Goal: Task Accomplishment & Management: Manage account settings

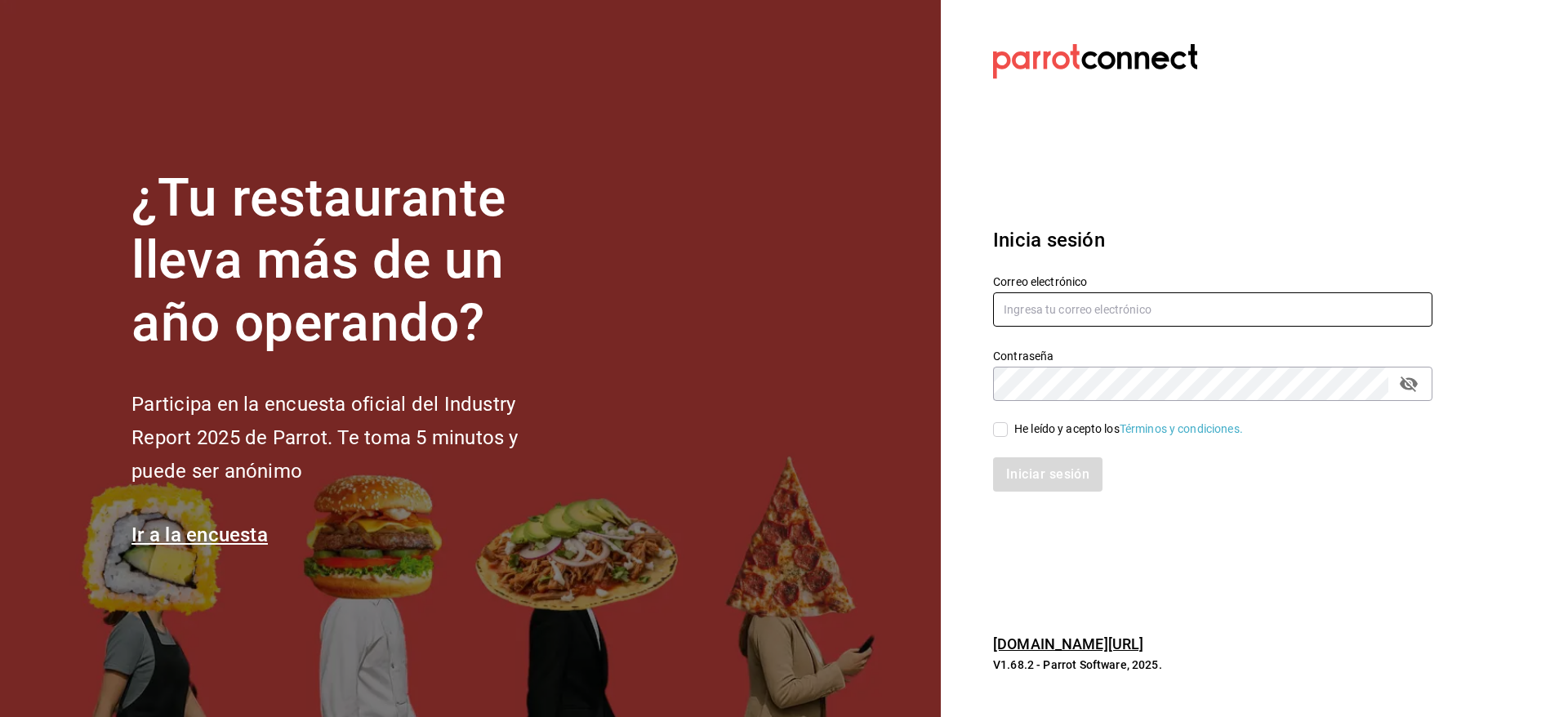
type input "[EMAIL_ADDRESS][DOMAIN_NAME]"
click at [1044, 426] on div "He leído y acepto los Términos y condiciones." at bounding box center [1128, 429] width 229 height 17
click at [1007, 426] on input "He leído y acepto los Términos y condiciones." at bounding box center [1000, 429] width 14 height 14
checkbox input "true"
click at [1044, 471] on button "Iniciar sesión" at bounding box center [1048, 475] width 111 height 34
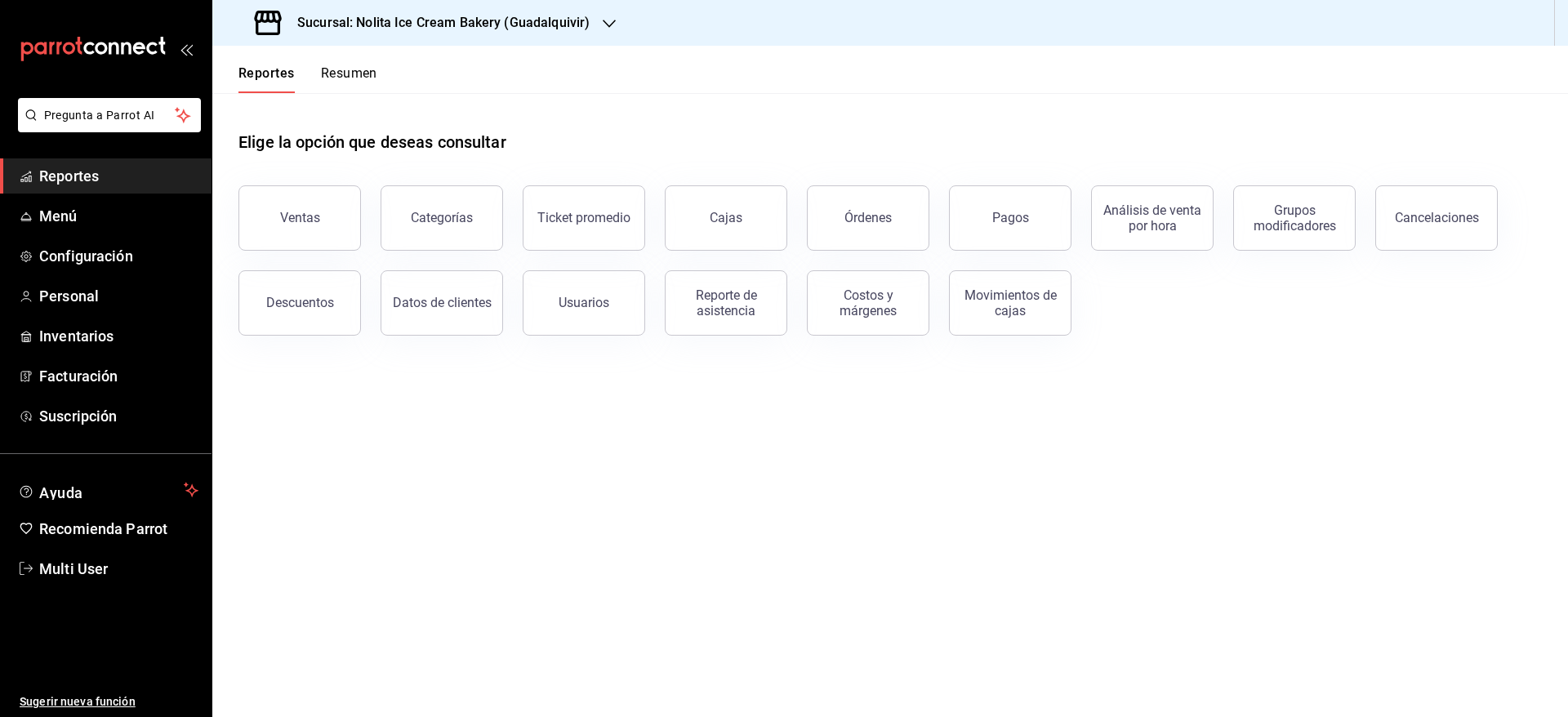
click at [554, 24] on h3 "Sucursal: Nolita Ice Cream Bakery (Guadalquivir)" at bounding box center [437, 23] width 306 height 20
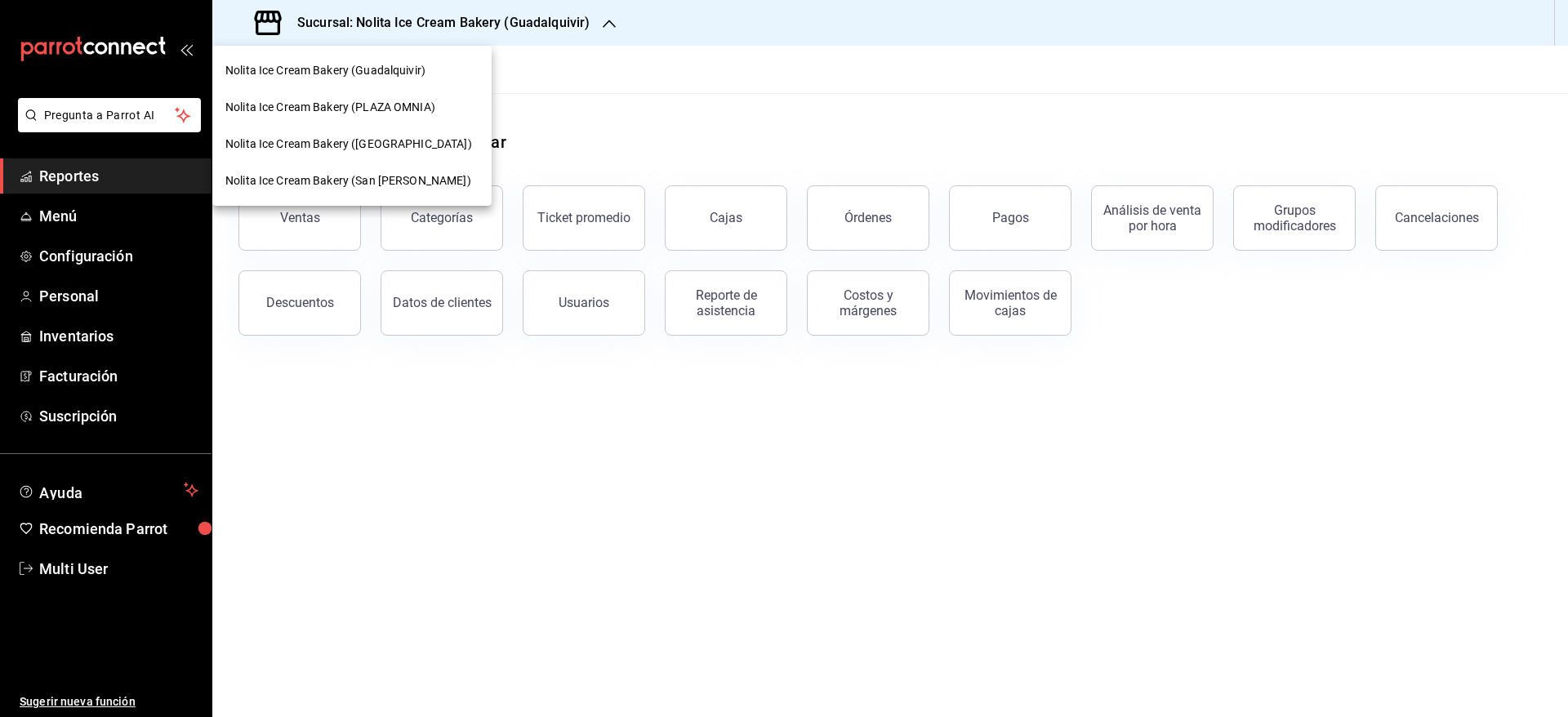
click at [395, 97] on div "Nolita Ice Cream Bakery (PLAZA OMNIA)" at bounding box center [352, 107] width 279 height 37
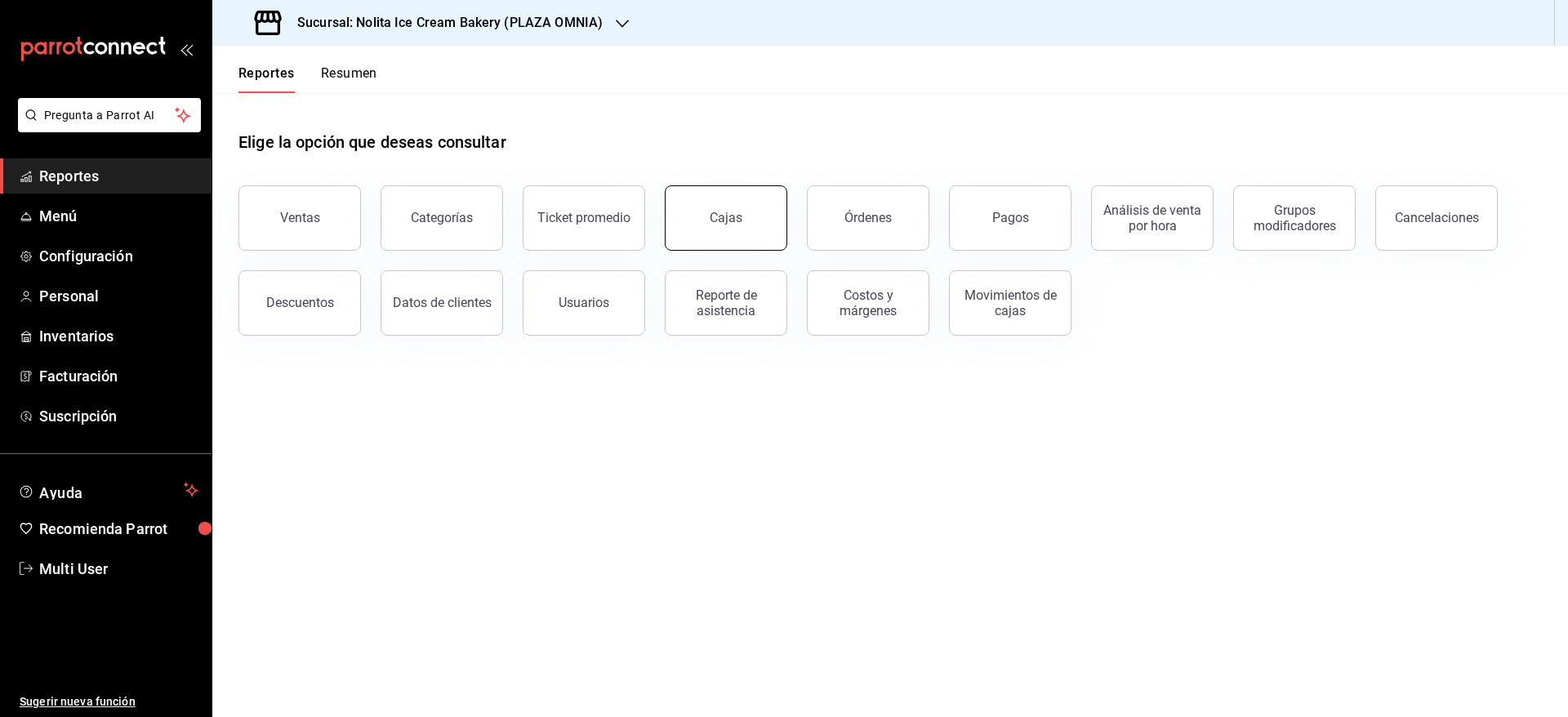
click at [740, 216] on div "Cajas" at bounding box center [726, 217] width 33 height 15
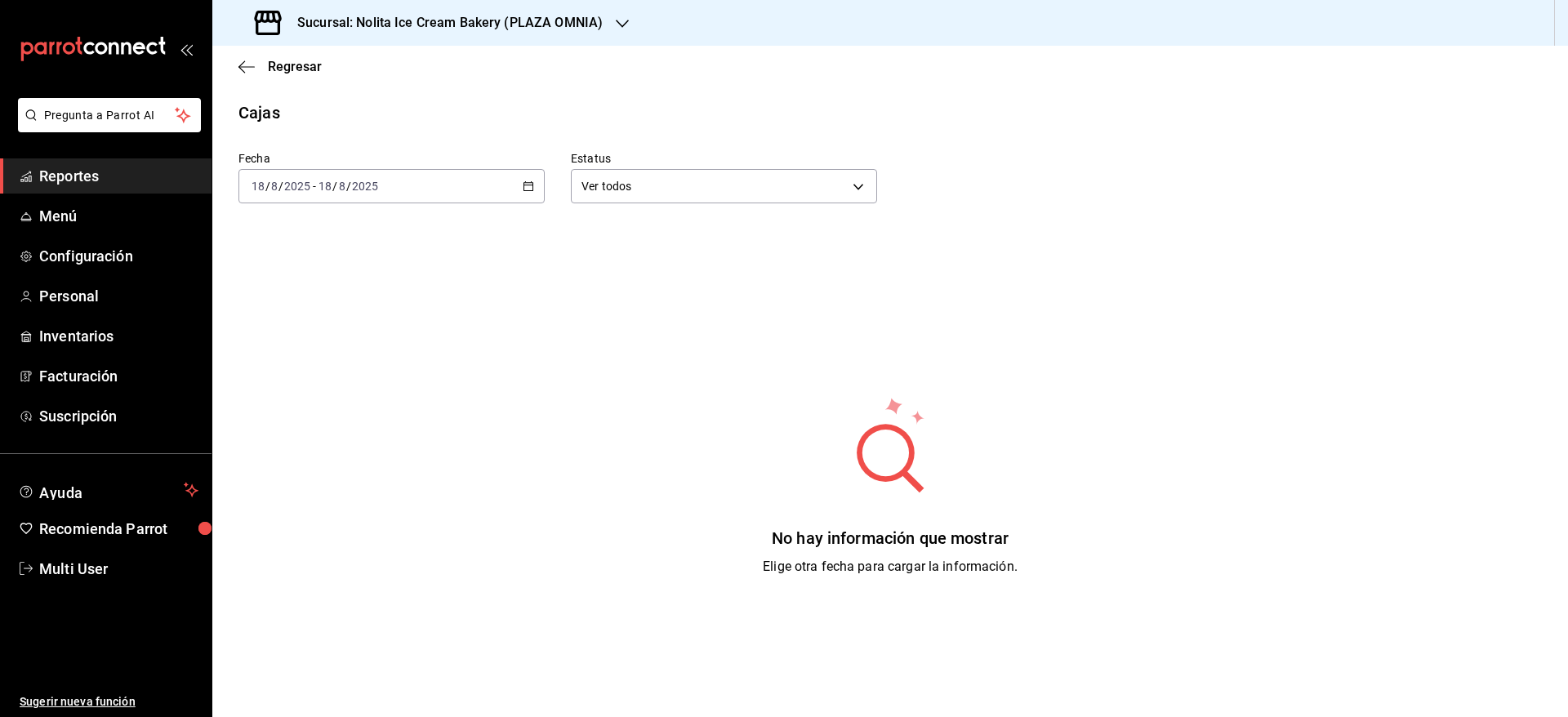
click at [418, 184] on div "[DATE] [DATE] - [DATE] [DATE]" at bounding box center [392, 186] width 307 height 34
click at [332, 334] on li "Mes actual" at bounding box center [316, 345] width 153 height 37
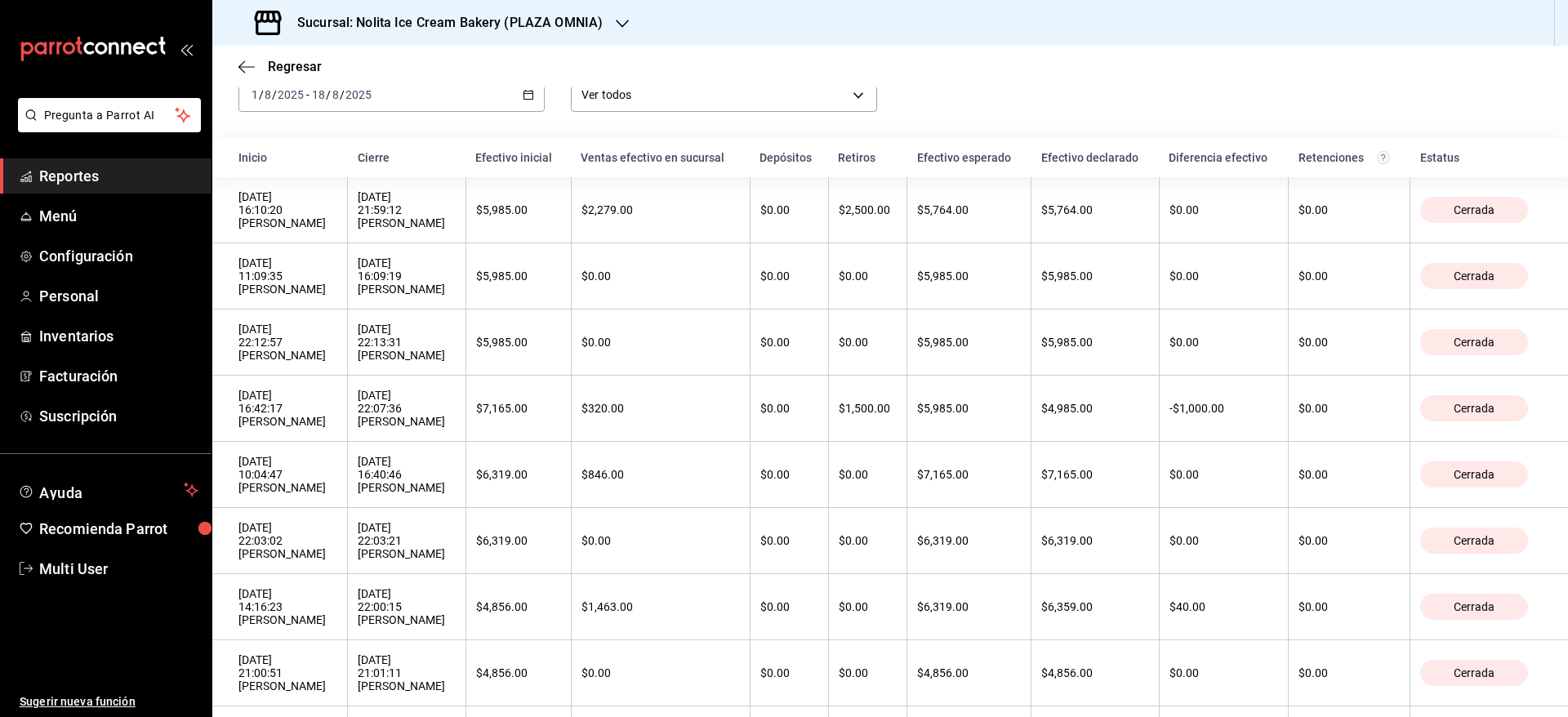
scroll to position [90, 0]
click at [562, 25] on h3 "Sucursal: Nolita Ice Cream Bakery (PLAZA OMNIA)" at bounding box center [443, 23] width 318 height 20
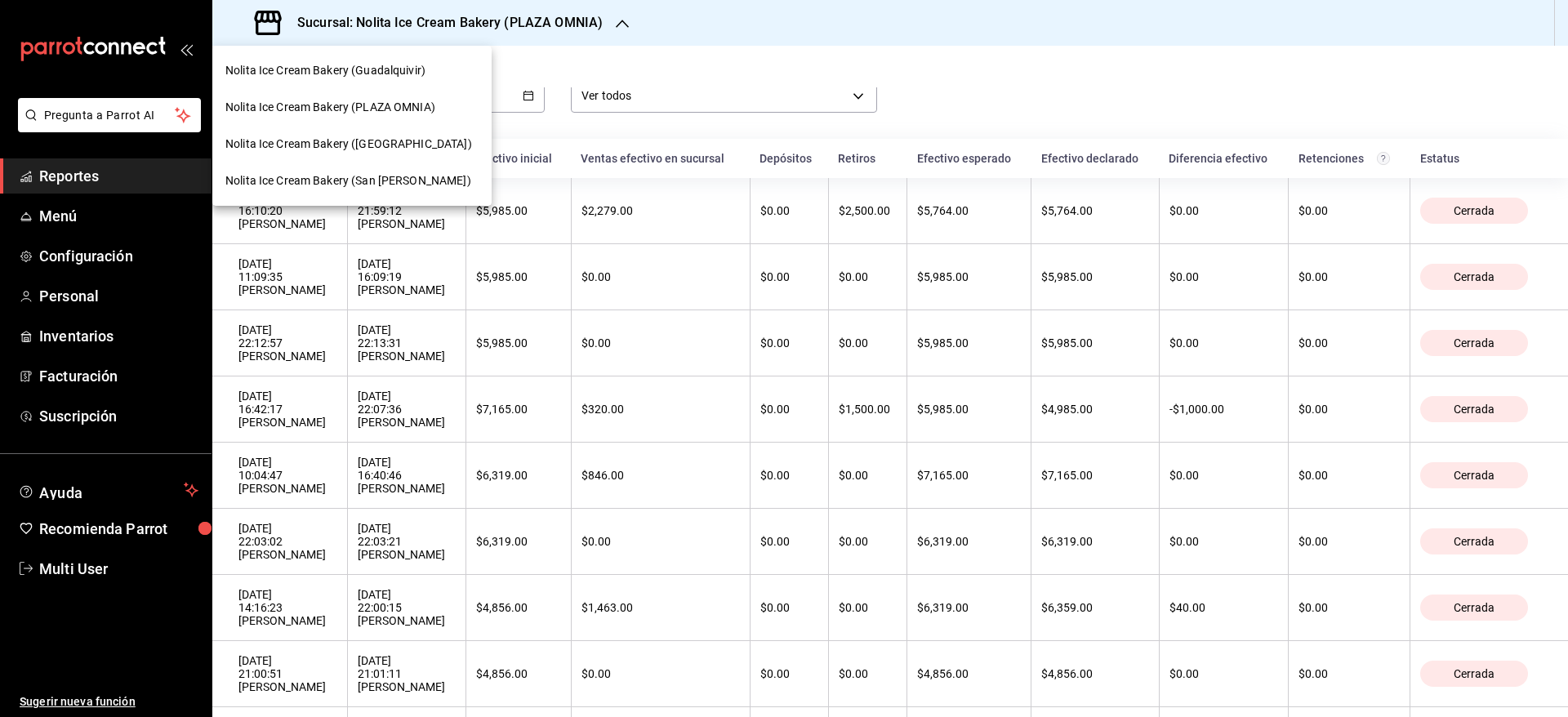
click at [428, 184] on span "Nolita Ice Cream Bakery (San [PERSON_NAME])" at bounding box center [348, 181] width 246 height 17
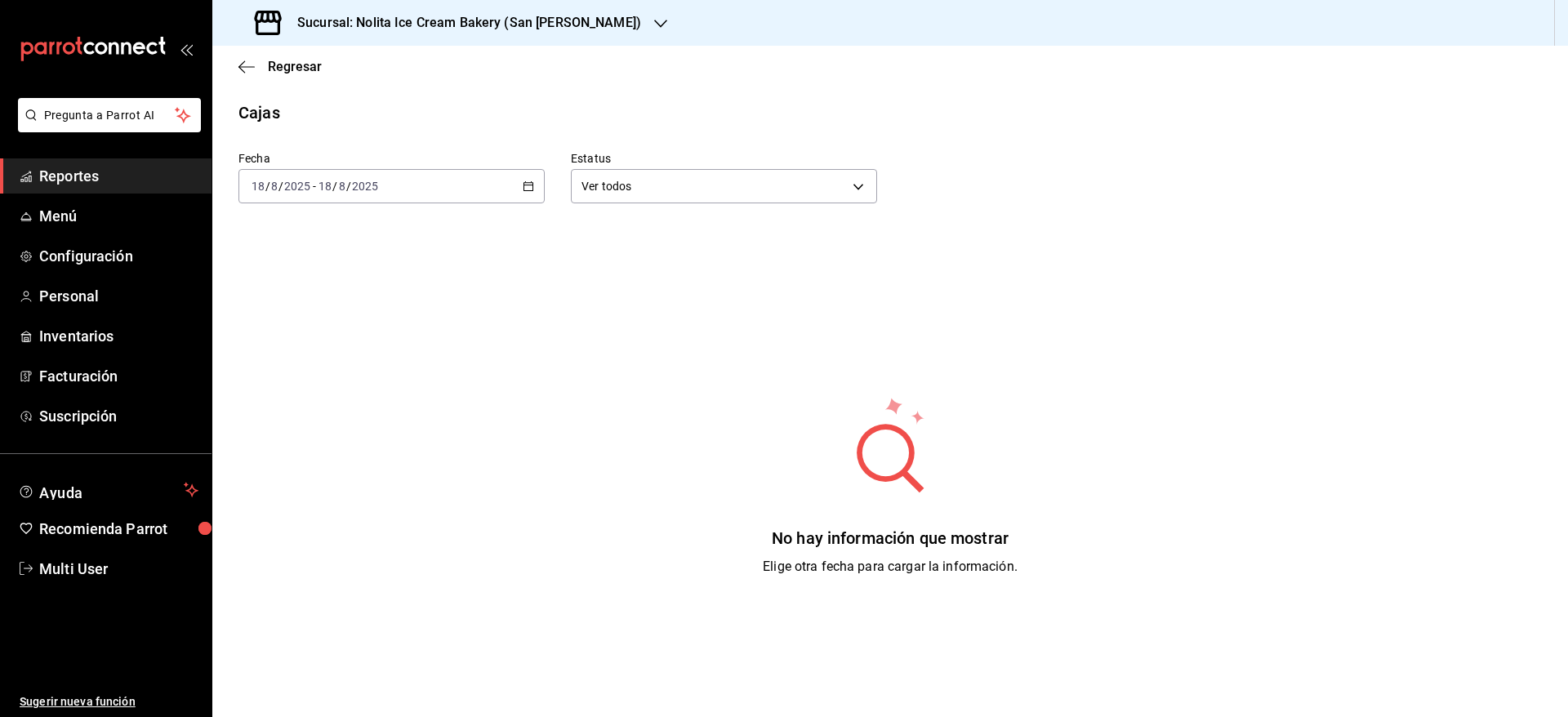
click at [441, 179] on div "[DATE] [DATE] - [DATE] [DATE]" at bounding box center [392, 186] width 307 height 34
click at [298, 345] on span "Mes actual" at bounding box center [316, 345] width 127 height 17
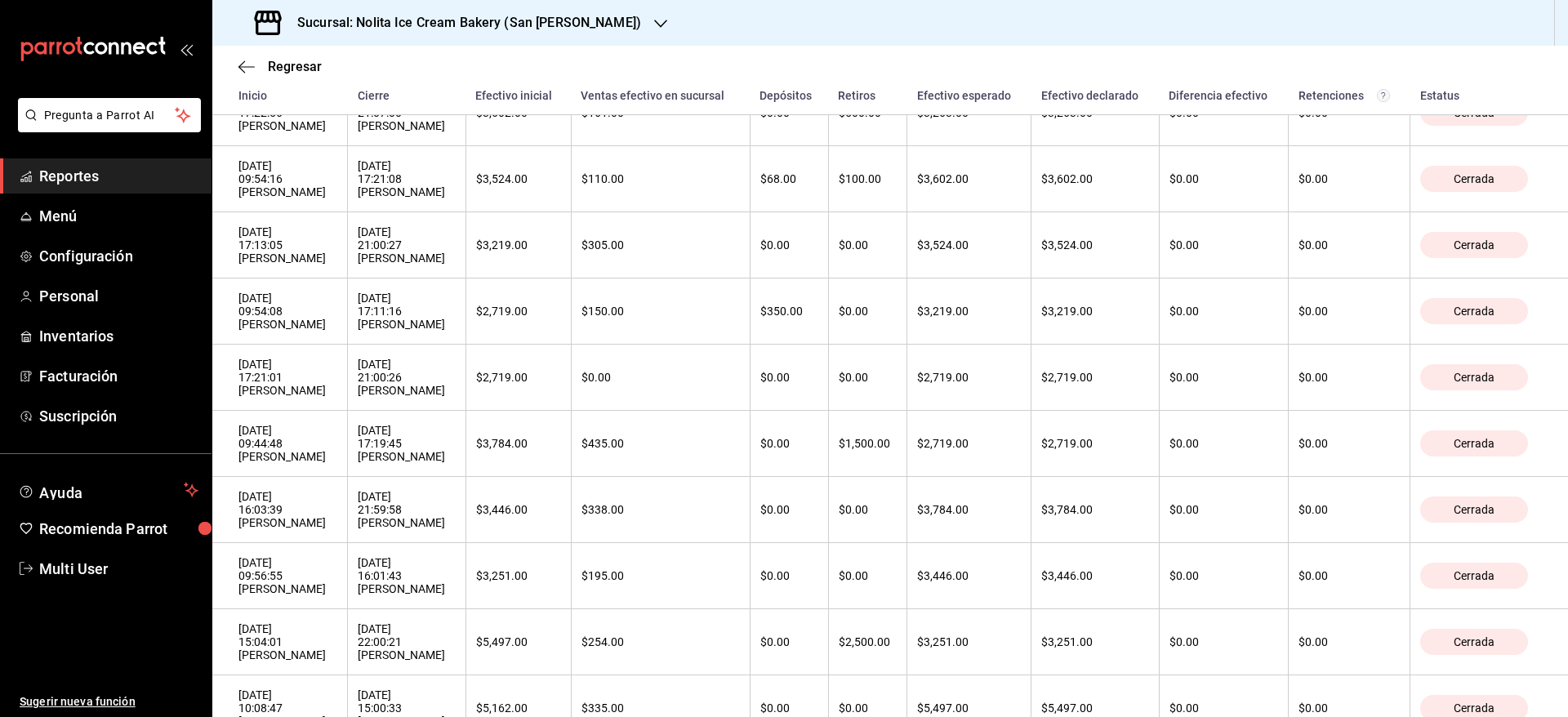
scroll to position [700, 0]
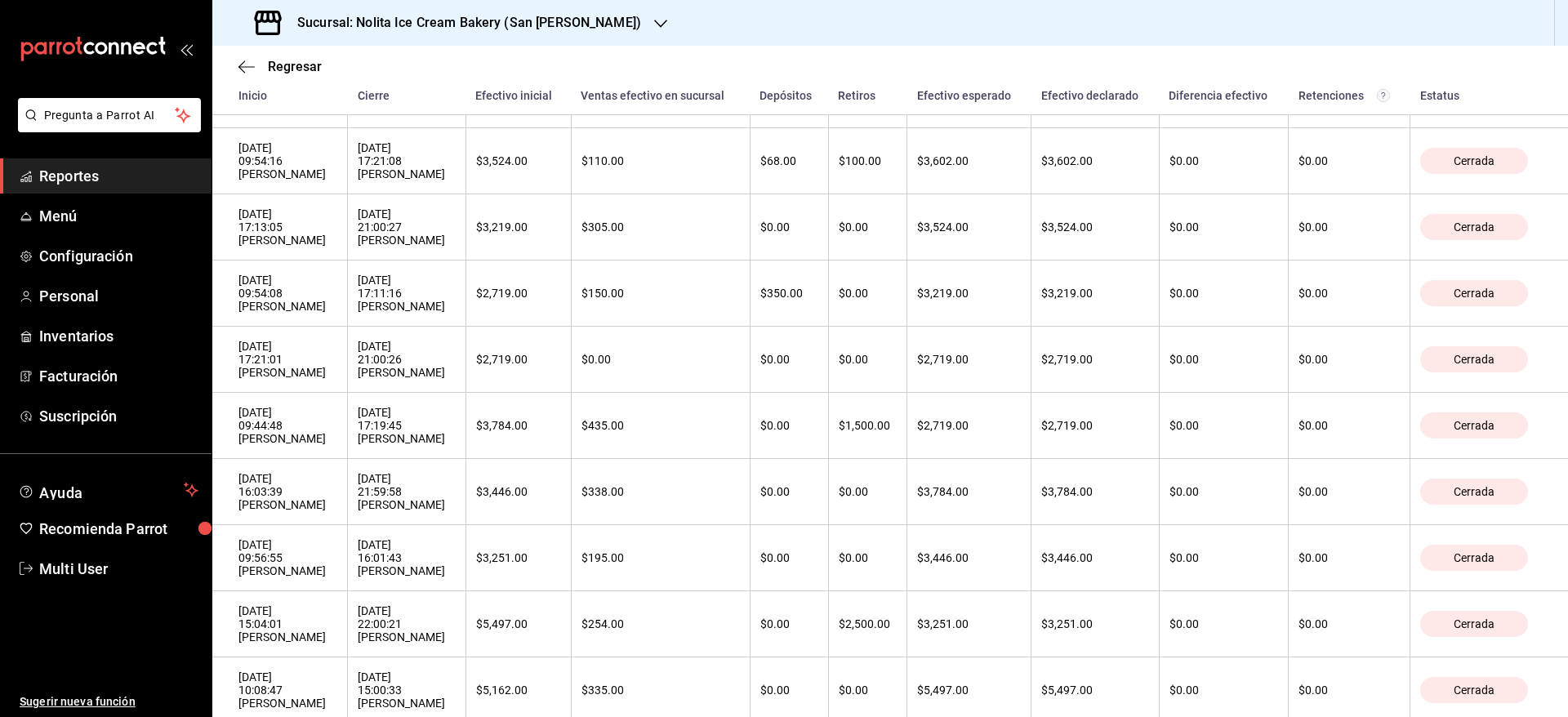
click at [589, 41] on div "Sucursal: Nolita Ice Cream Bakery (San [PERSON_NAME])" at bounding box center [449, 23] width 449 height 46
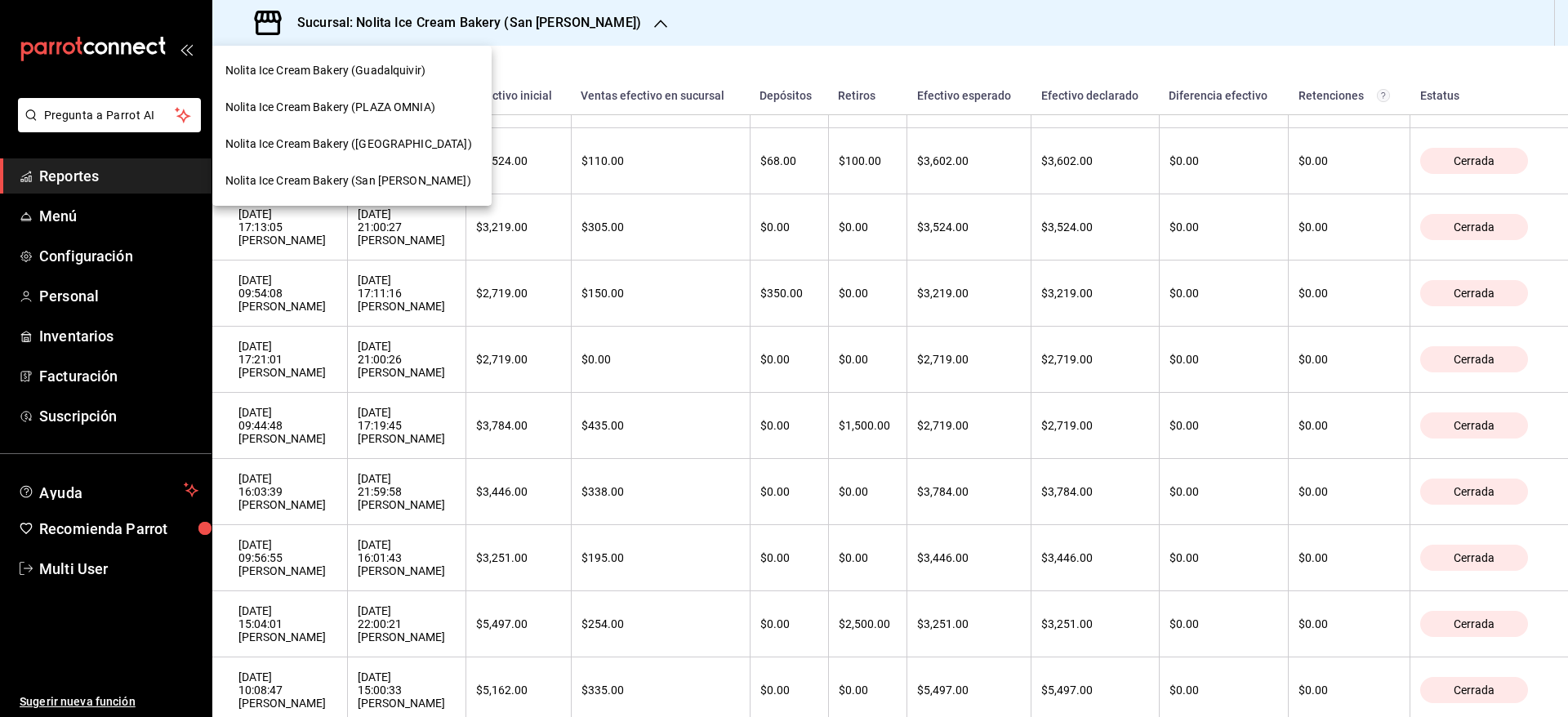
click at [429, 107] on span "Nolita Ice Cream Bakery (PLAZA OMNIA)" at bounding box center [330, 107] width 210 height 17
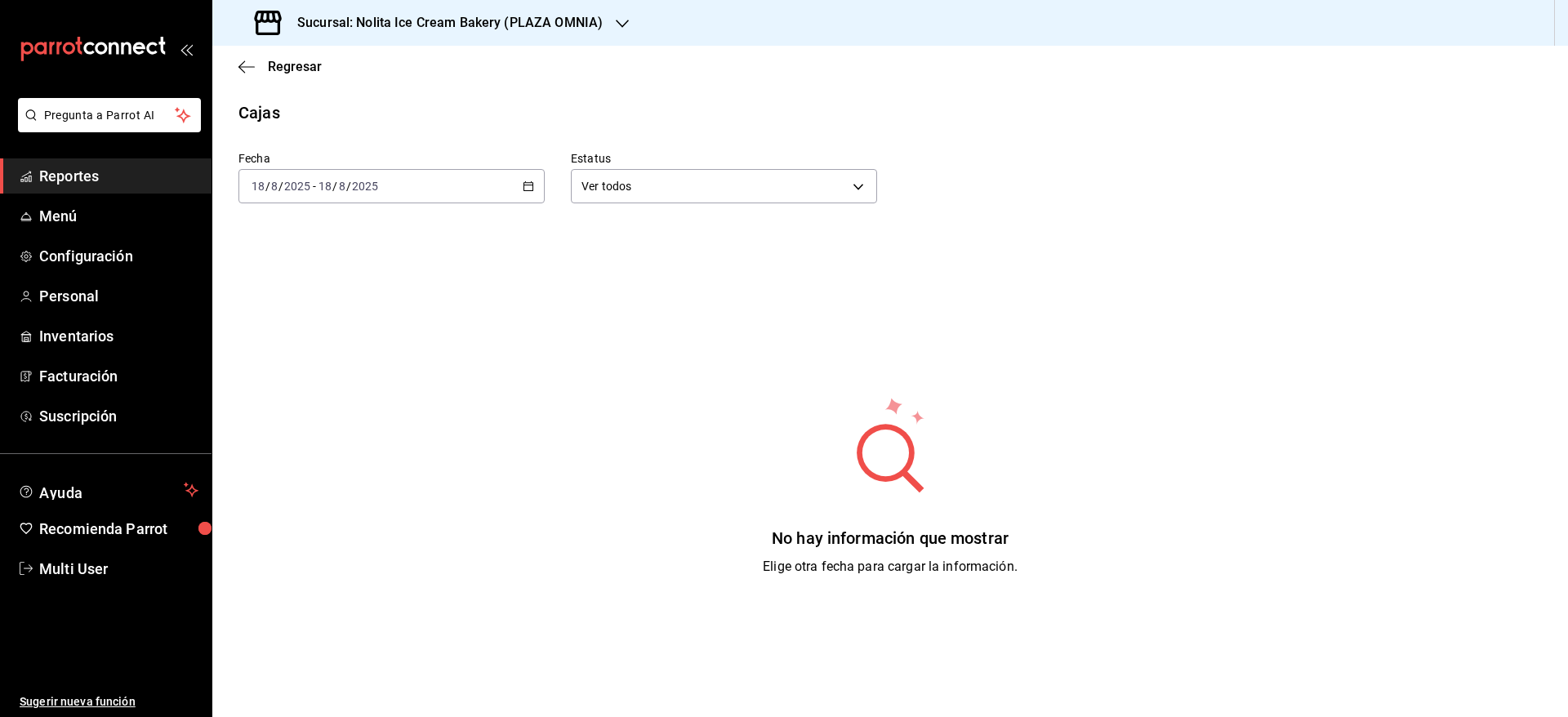
click at [439, 193] on div "[DATE] [DATE] - [DATE] [DATE]" at bounding box center [392, 186] width 307 height 34
click at [331, 308] on span "Semana actual" at bounding box center [316, 308] width 127 height 17
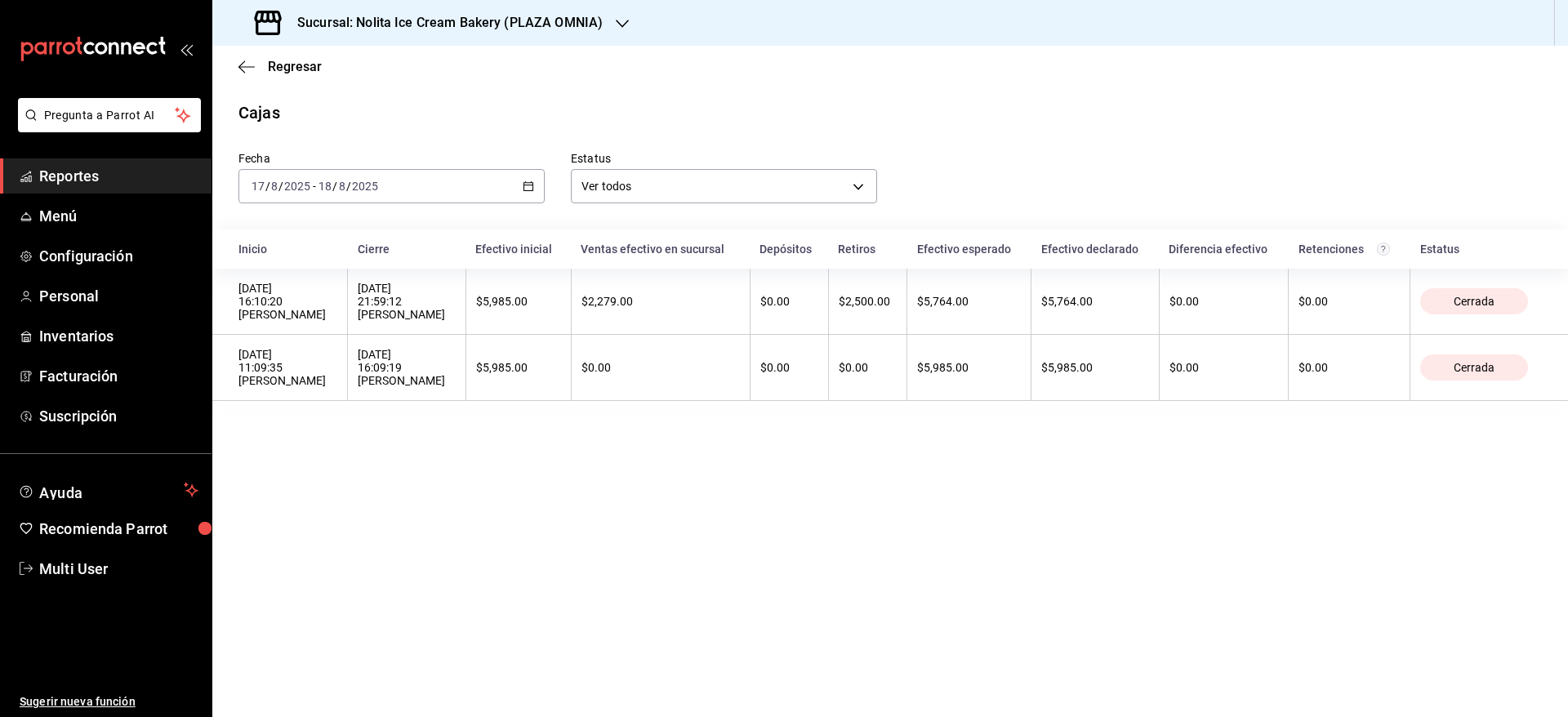
click at [401, 196] on div "[DATE] [DATE] - [DATE] [DATE]" at bounding box center [392, 186] width 307 height 34
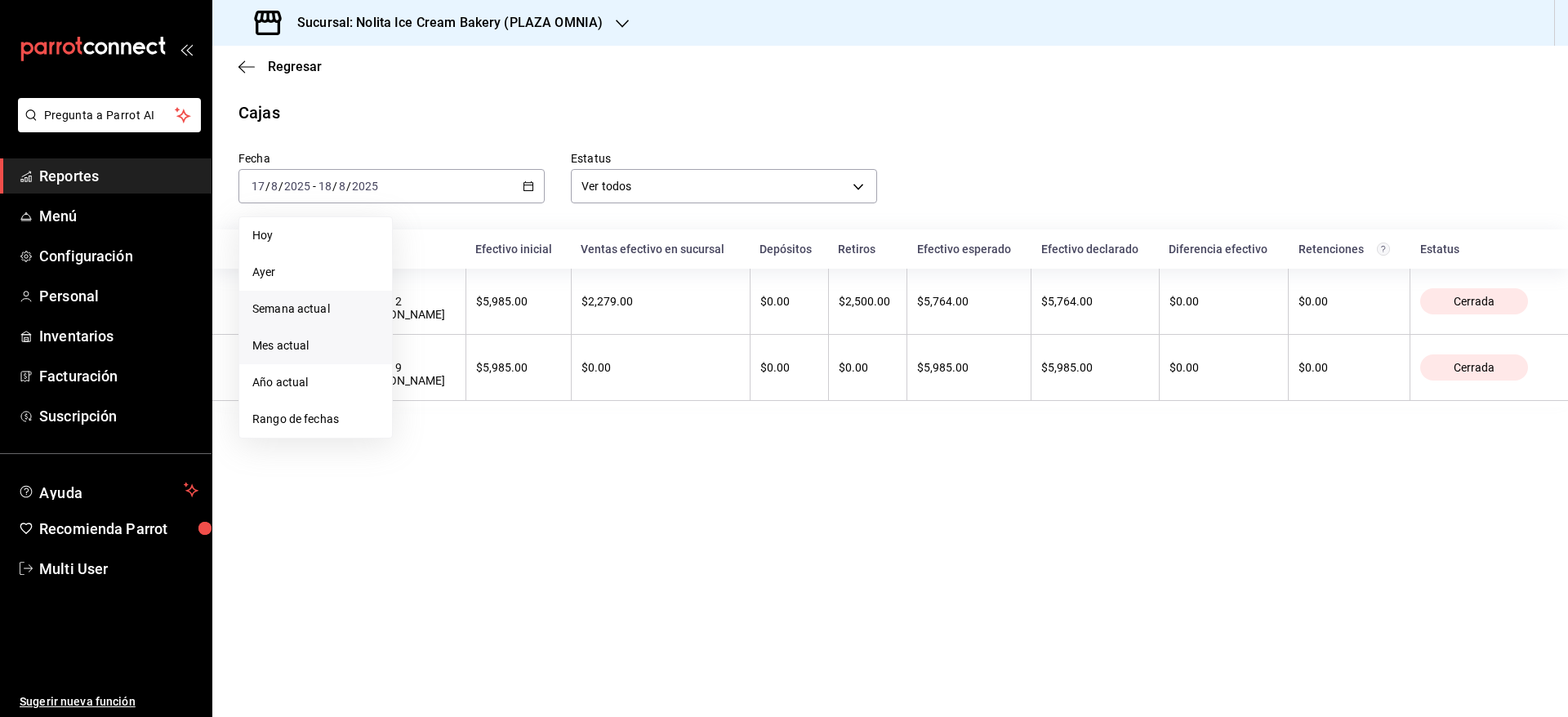
click at [331, 345] on span "Mes actual" at bounding box center [316, 345] width 127 height 17
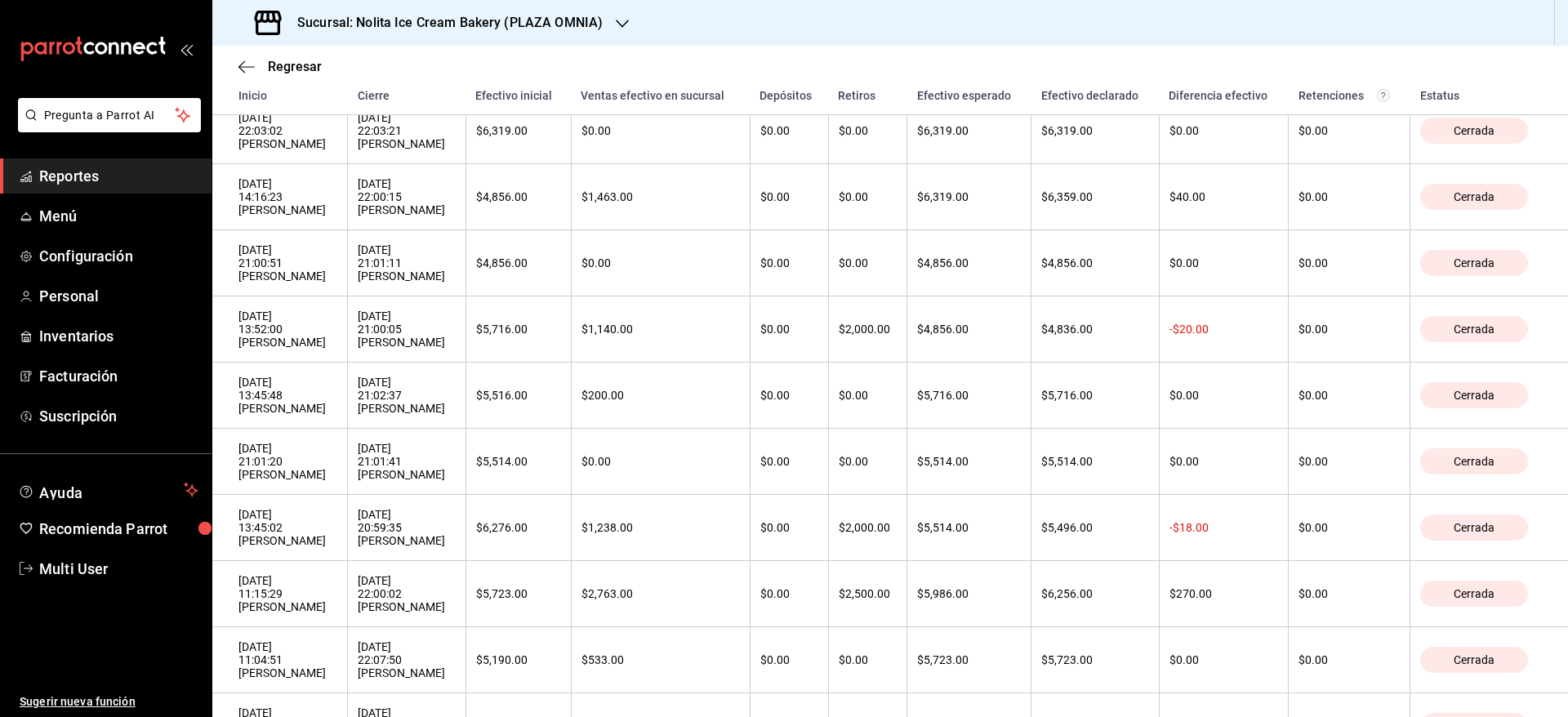
scroll to position [534, 0]
